Goal: Find contact information: Find contact information

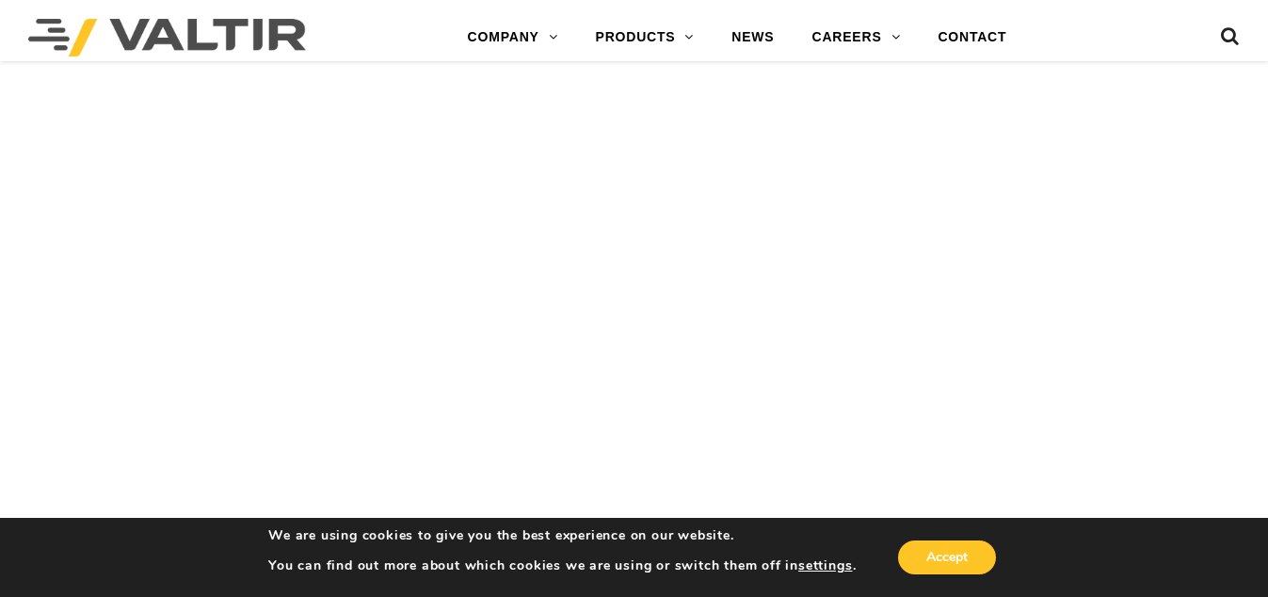
scroll to position [2071, 0]
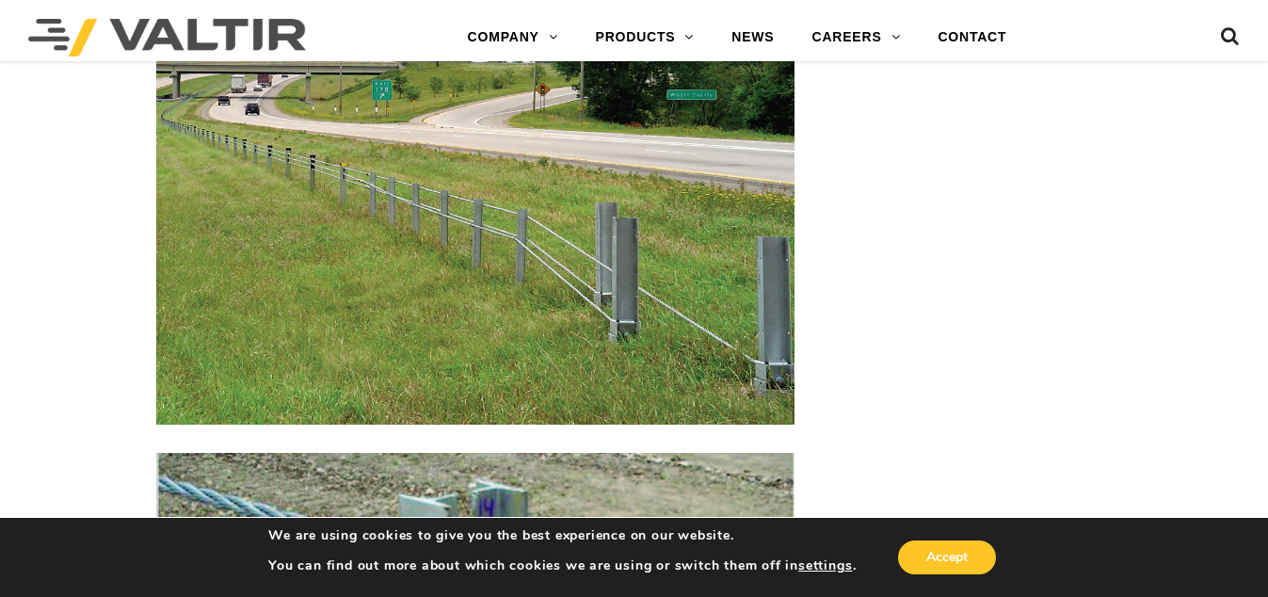
click at [463, 221] on img at bounding box center [475, 234] width 638 height 379
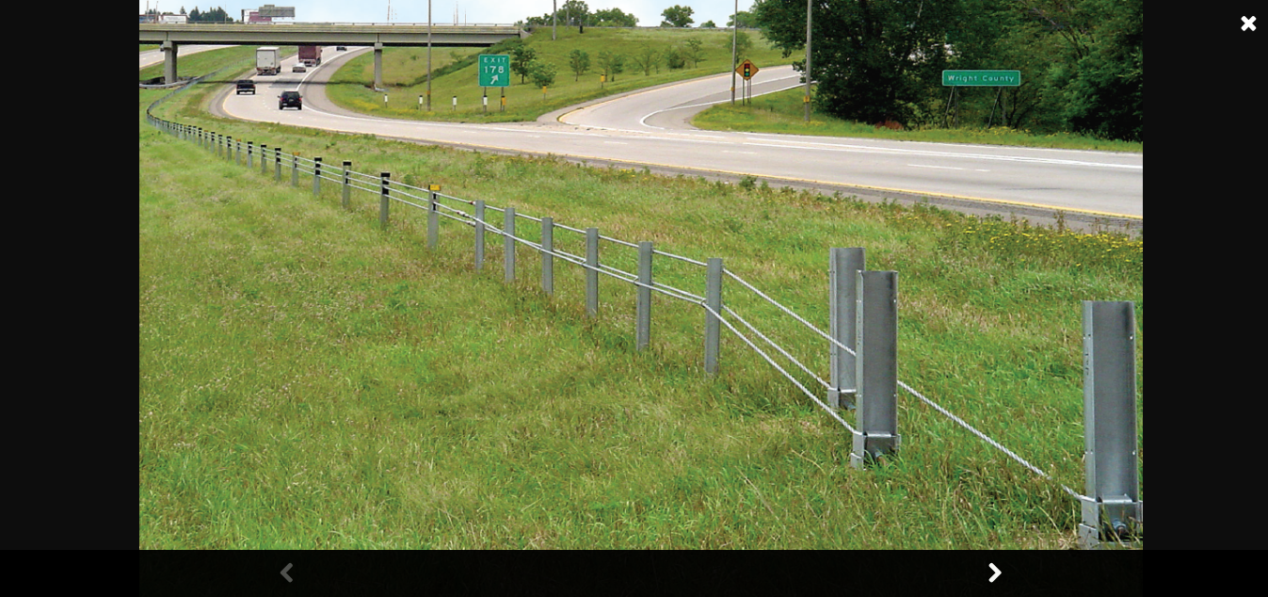
click at [616, 293] on img at bounding box center [640, 298] width 1003 height 597
click at [616, 294] on img at bounding box center [640, 298] width 1003 height 597
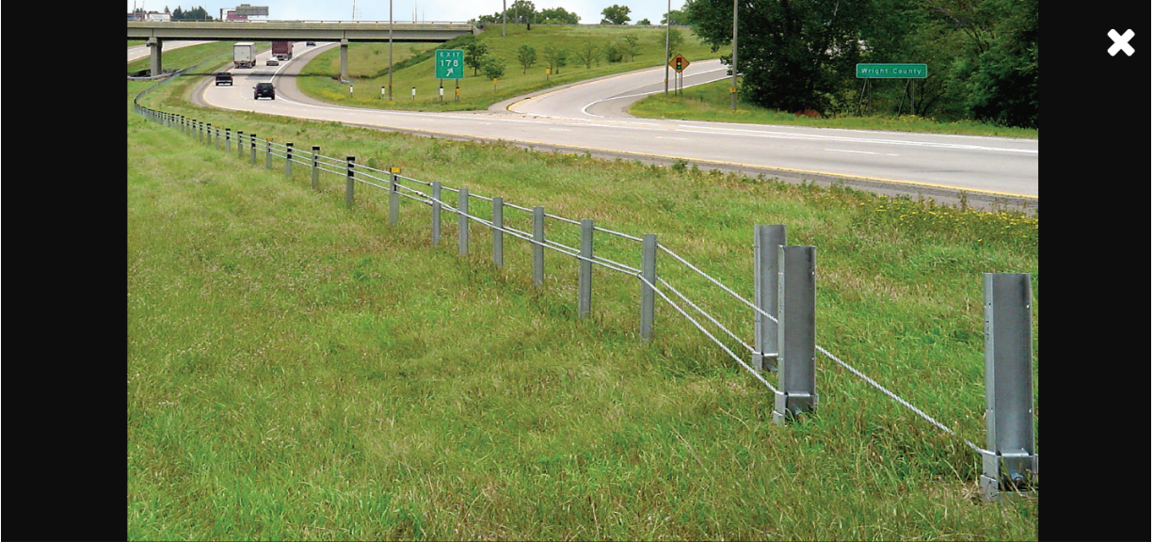
scroll to position [2825, 0]
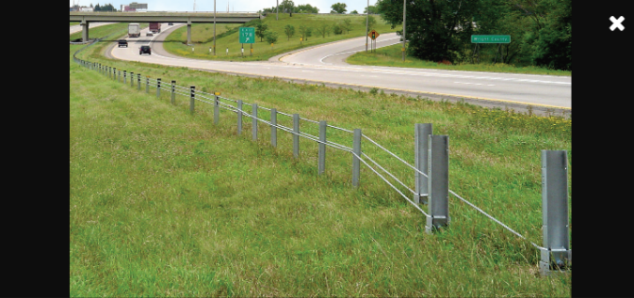
click at [612, 16] on link at bounding box center [617, 23] width 47 height 47
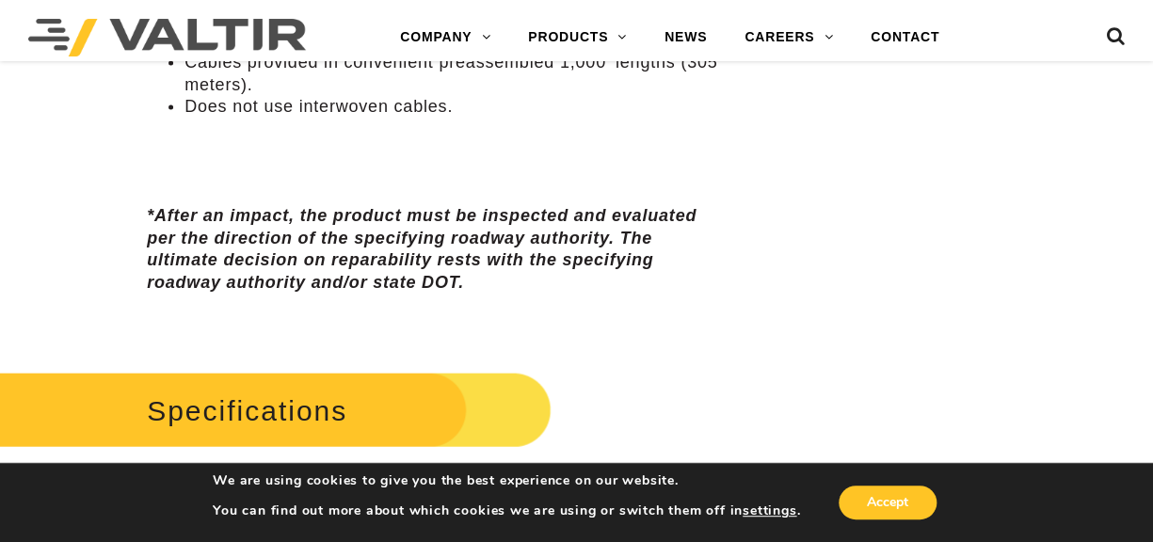
scroll to position [1112, 0]
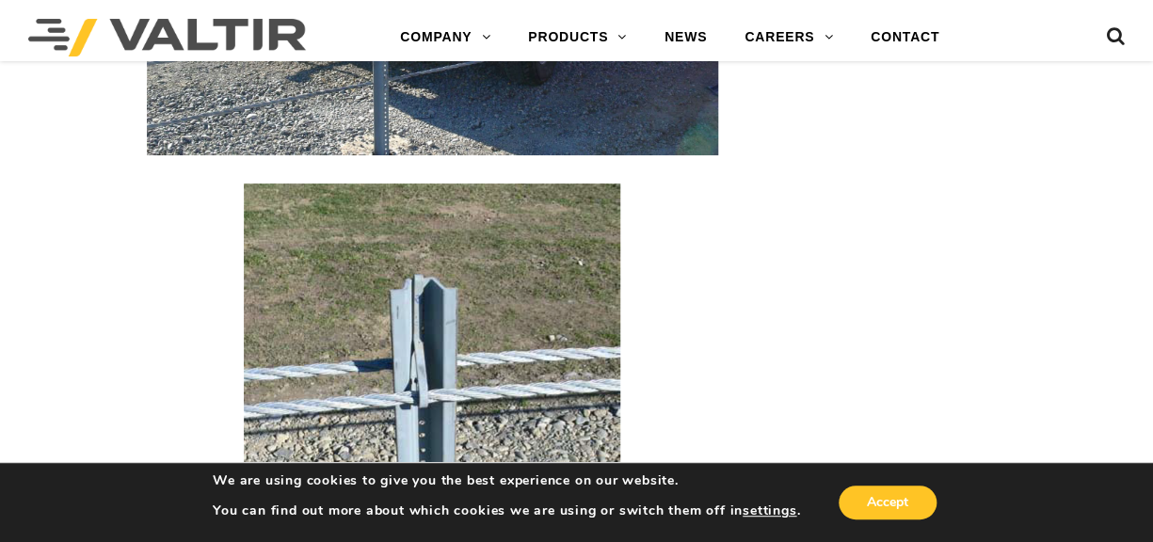
scroll to position [2573, 0]
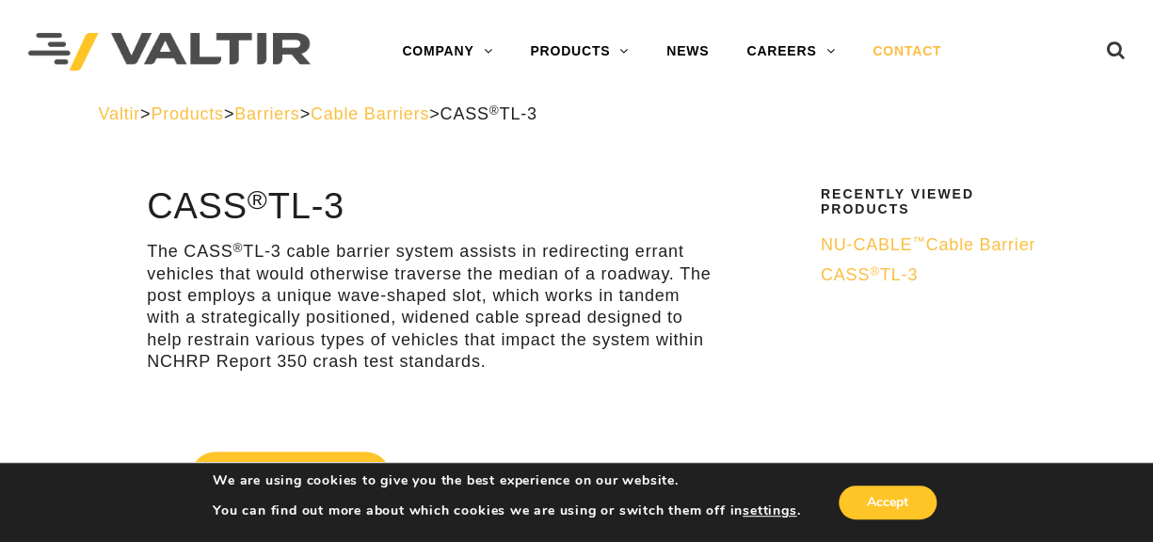
click at [910, 52] on link "CONTACT" at bounding box center [907, 52] width 106 height 38
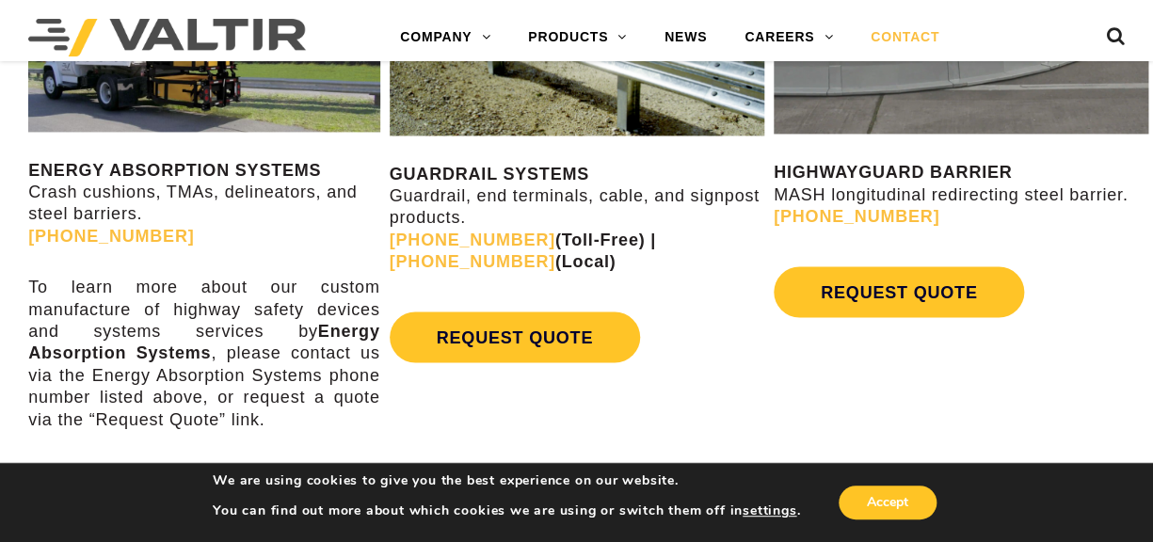
scroll to position [1026, 0]
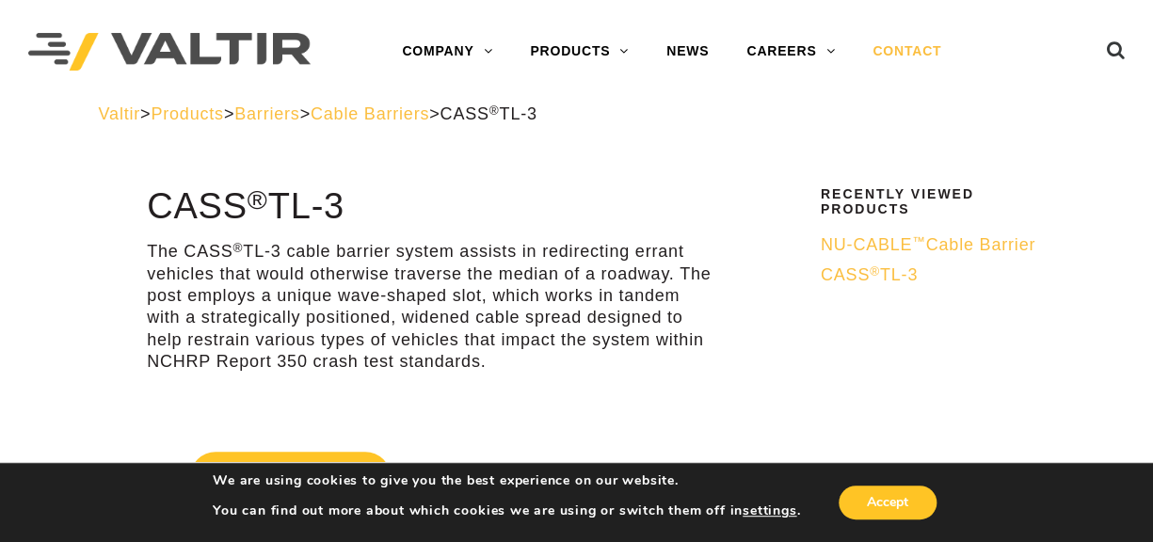
click at [894, 50] on link "CONTACT" at bounding box center [907, 52] width 106 height 38
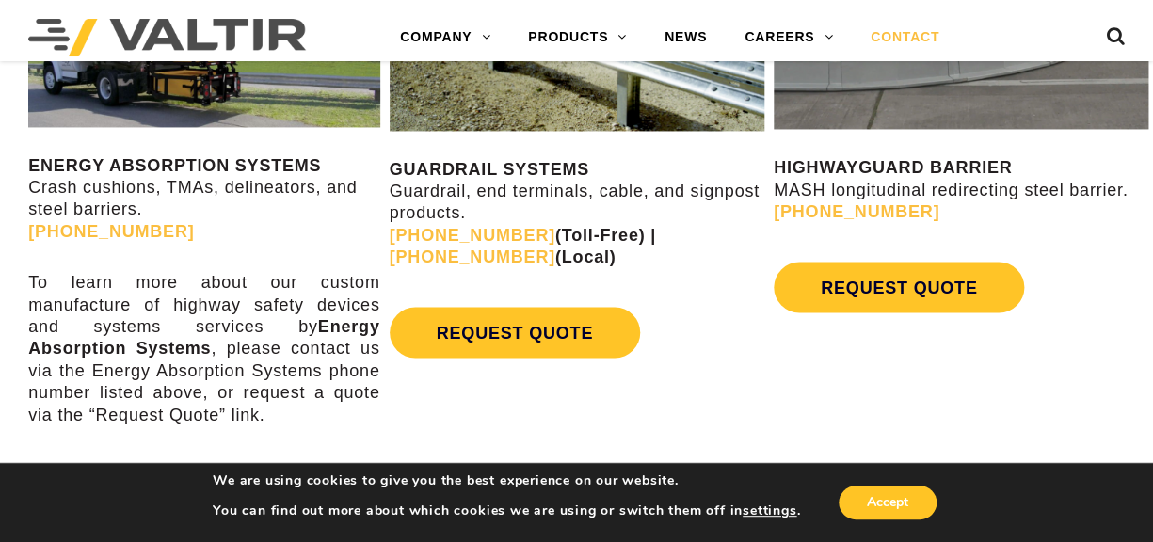
scroll to position [1026, 0]
